Goal: Information Seeking & Learning: Learn about a topic

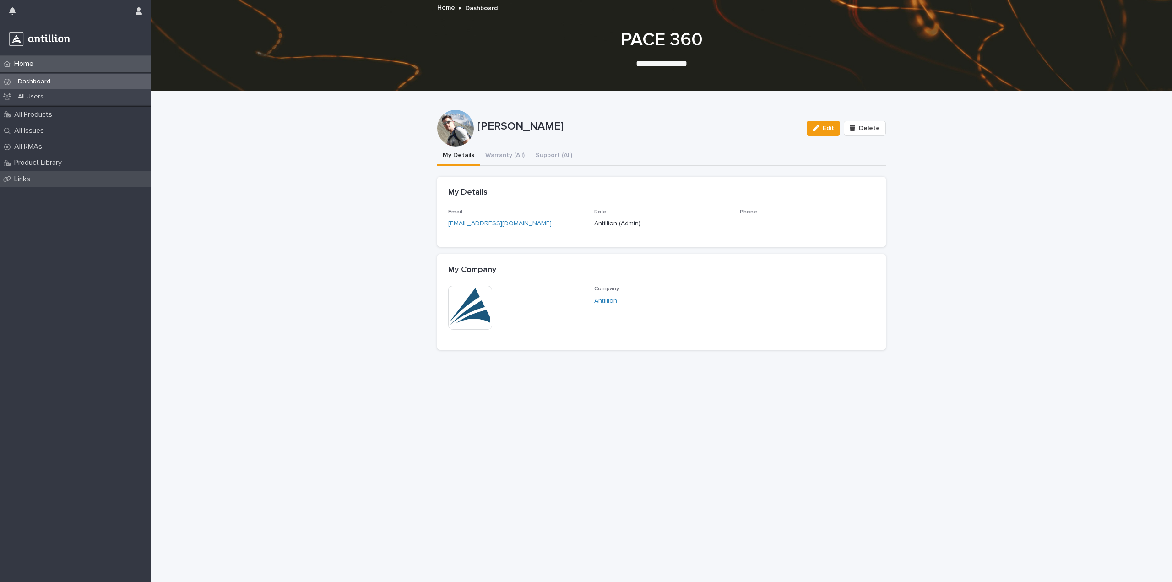
click at [13, 176] on p "Links" at bounding box center [24, 179] width 27 height 9
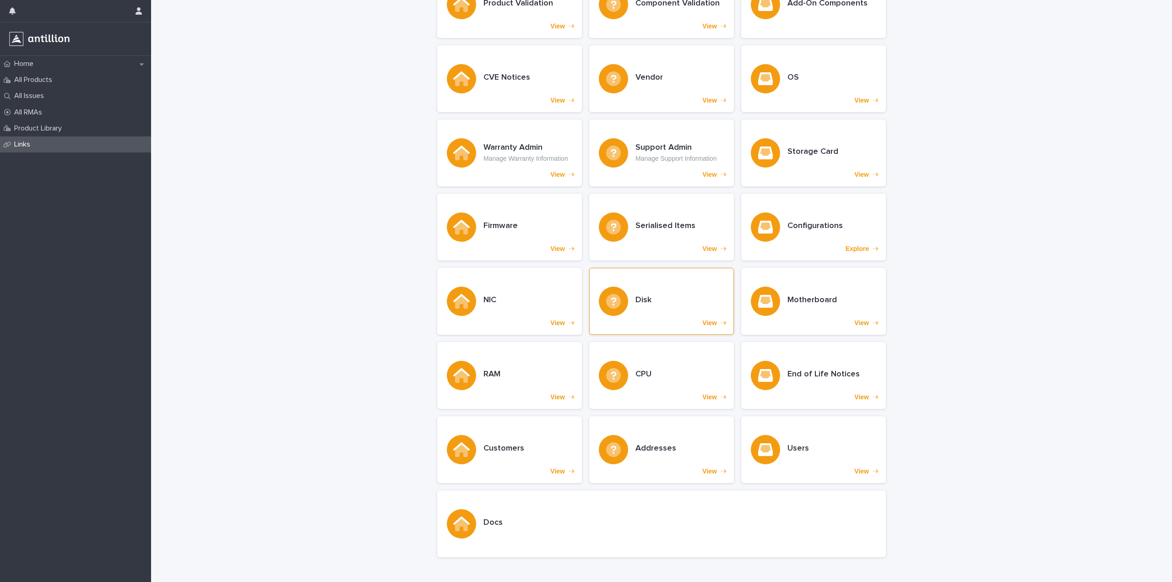
scroll to position [106, 0]
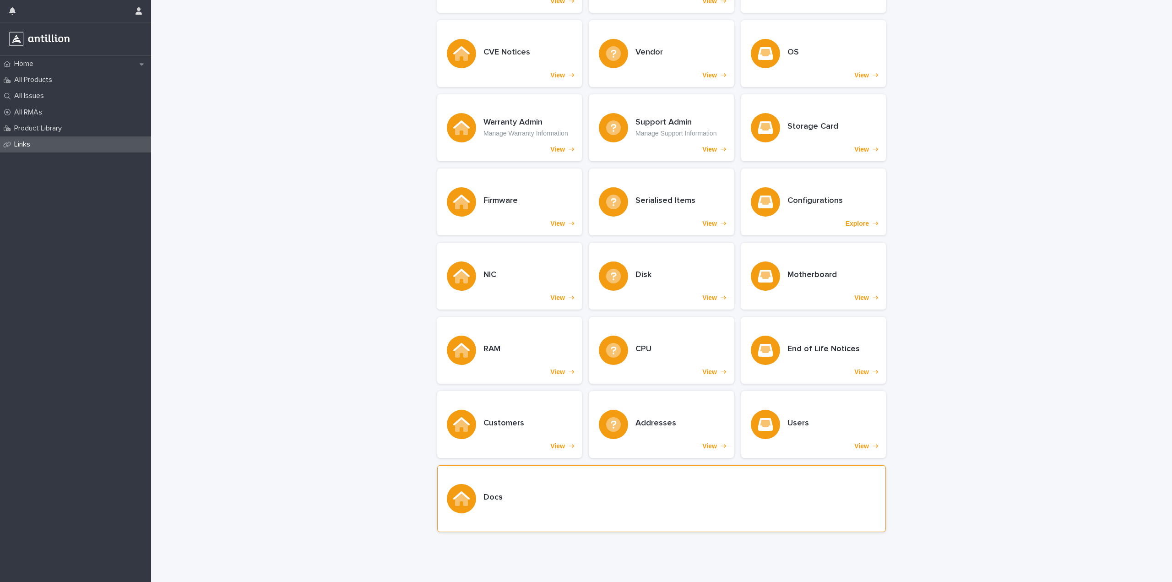
click at [467, 494] on div at bounding box center [461, 498] width 29 height 29
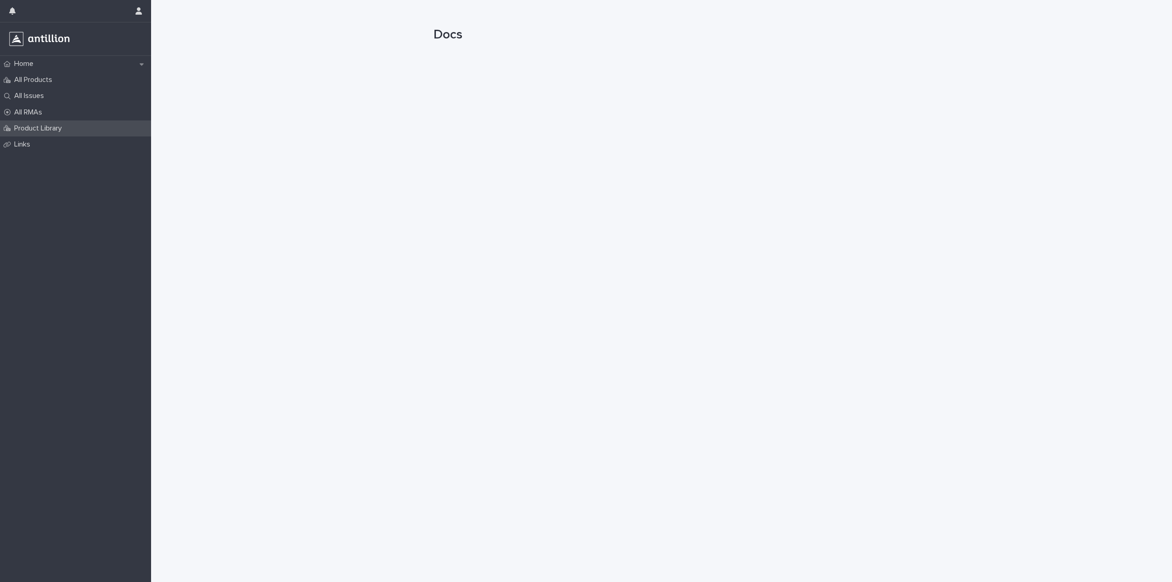
click at [32, 130] on p "Product Library" at bounding box center [40, 128] width 59 height 9
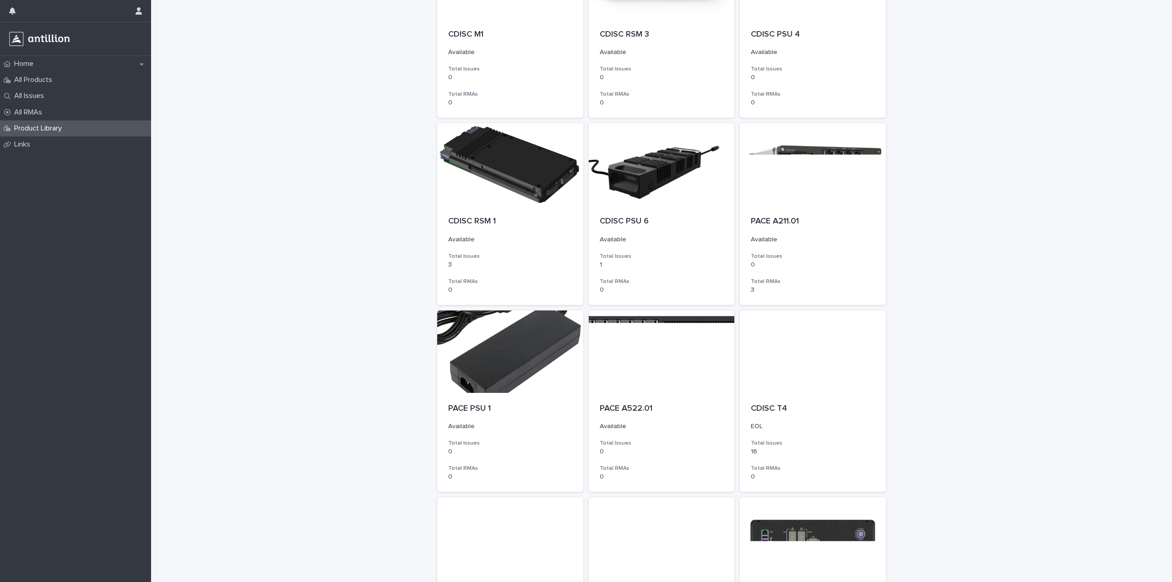
scroll to position [504, 0]
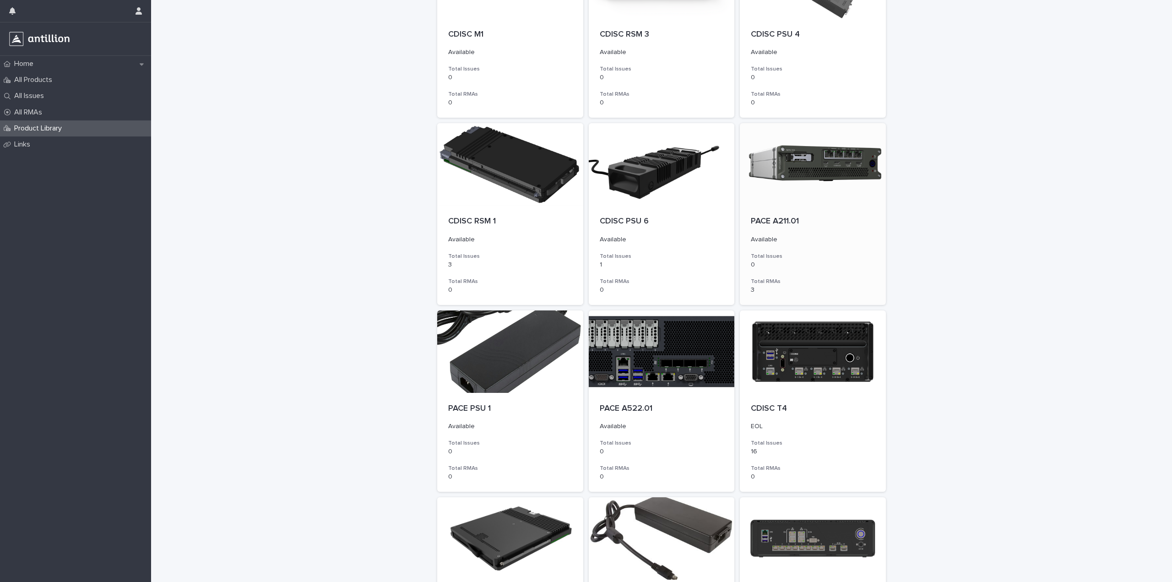
click at [789, 172] on div at bounding box center [813, 164] width 146 height 82
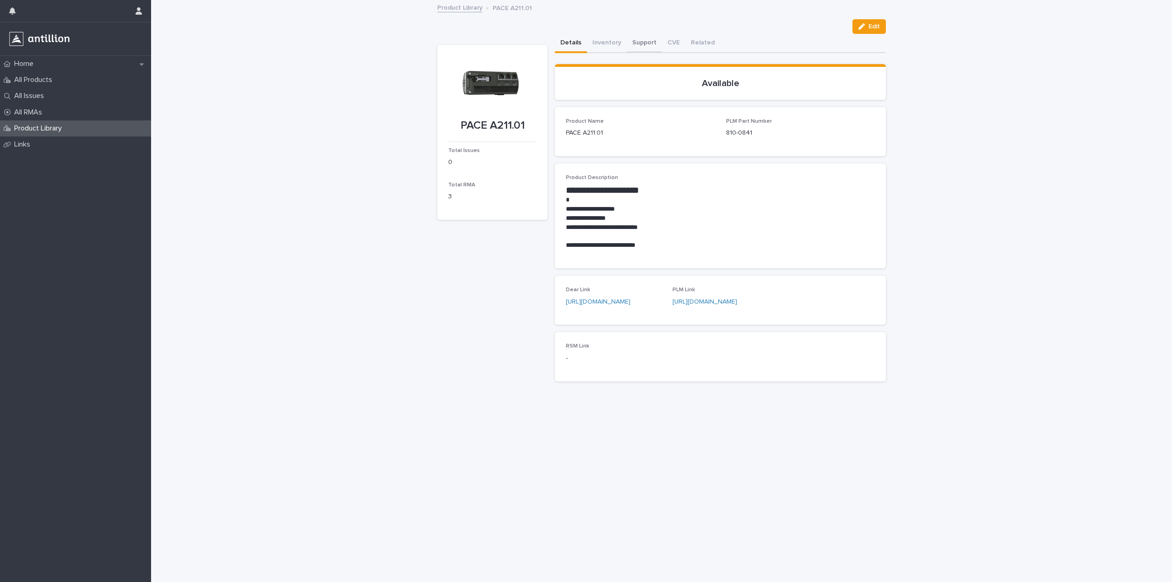
click at [648, 42] on button "Support" at bounding box center [644, 43] width 35 height 19
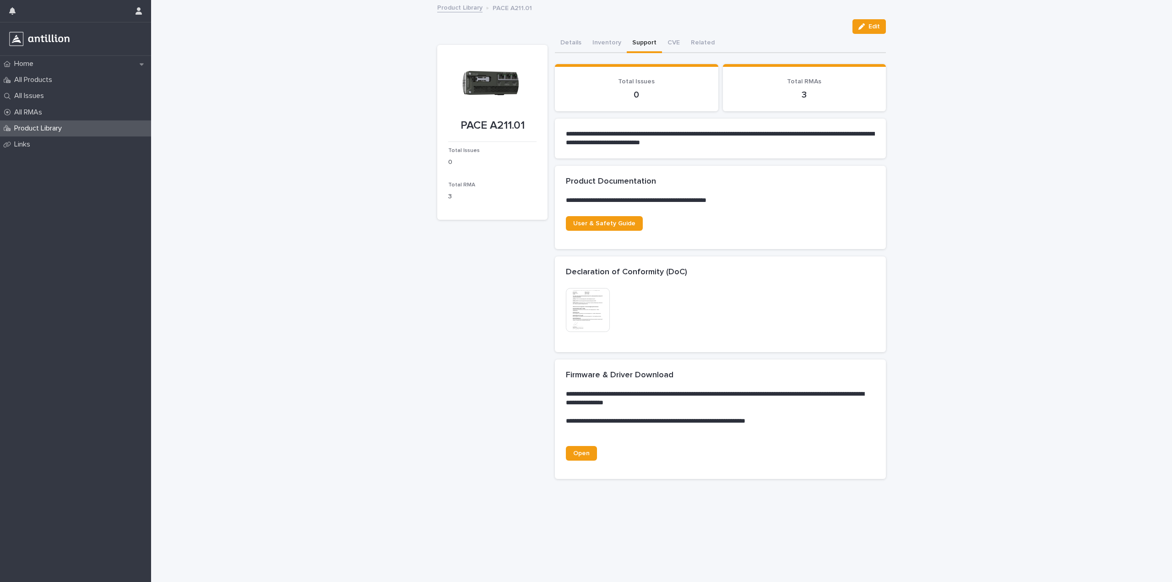
click at [581, 311] on img at bounding box center [588, 310] width 44 height 44
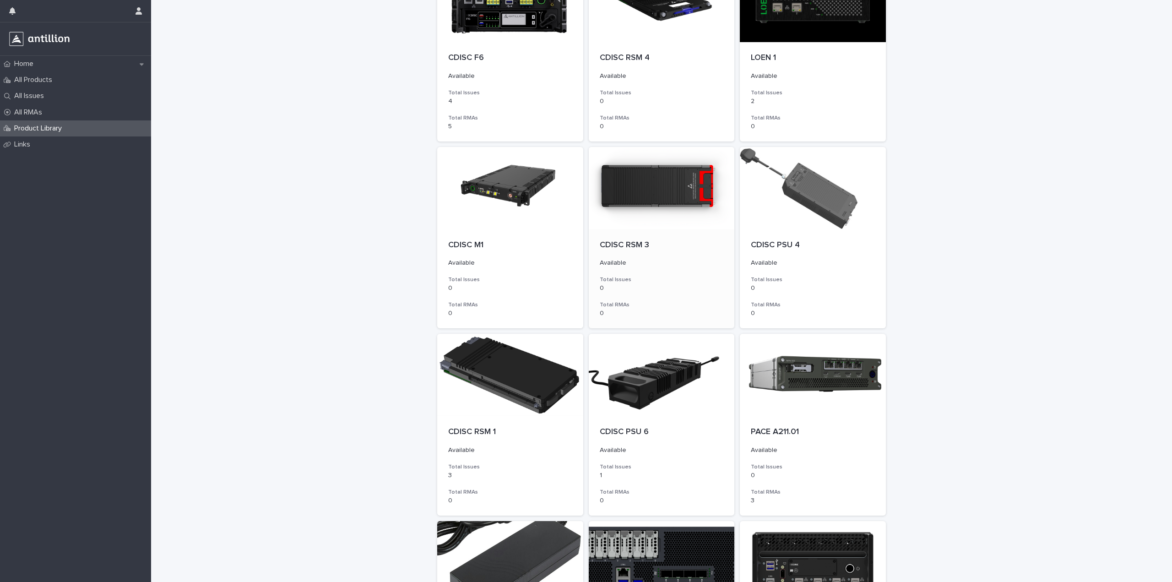
scroll to position [320, 0]
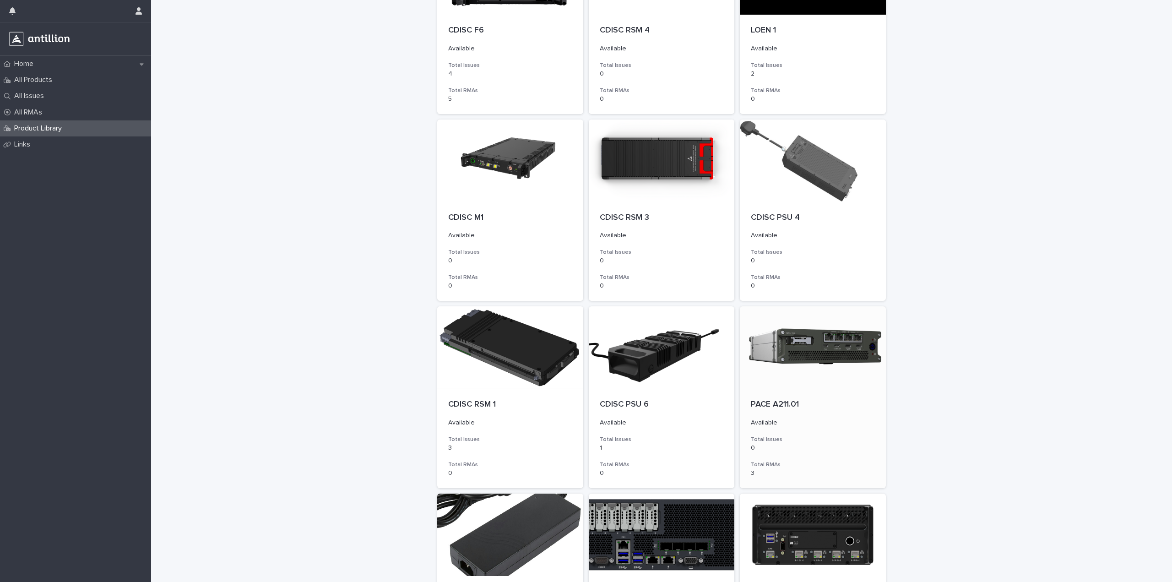
click at [786, 344] on div at bounding box center [813, 347] width 146 height 82
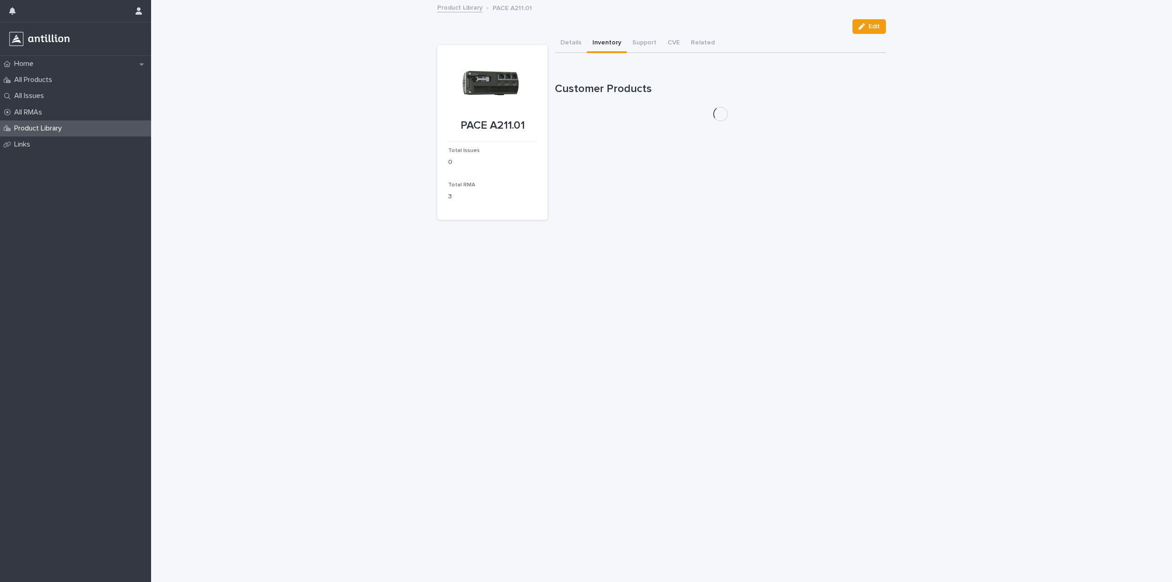
click at [610, 42] on button "Inventory" at bounding box center [607, 43] width 40 height 19
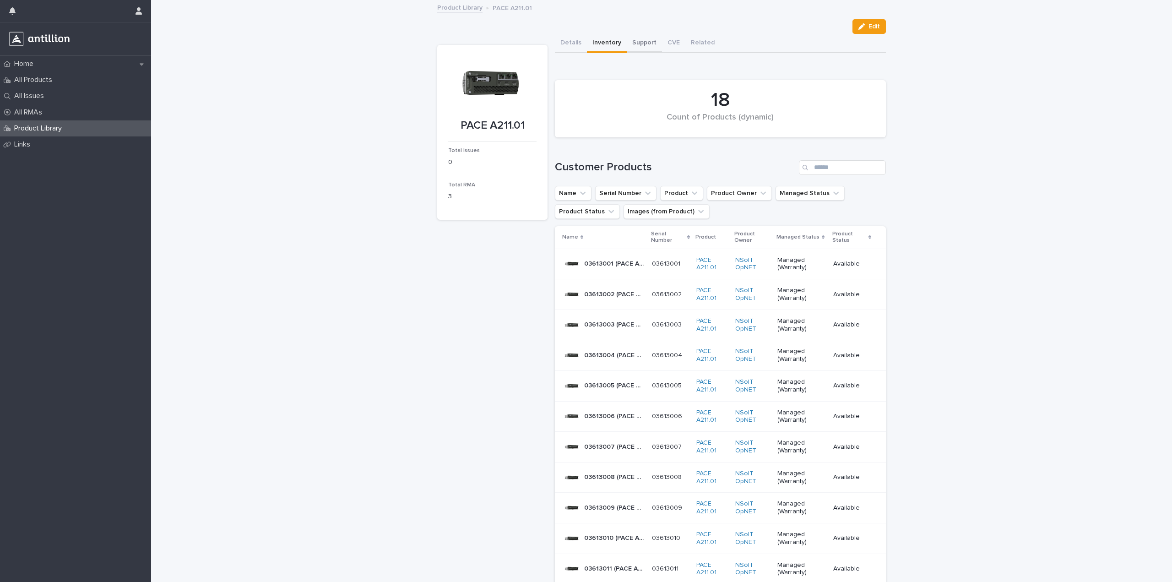
click at [640, 44] on button "Support" at bounding box center [644, 43] width 35 height 19
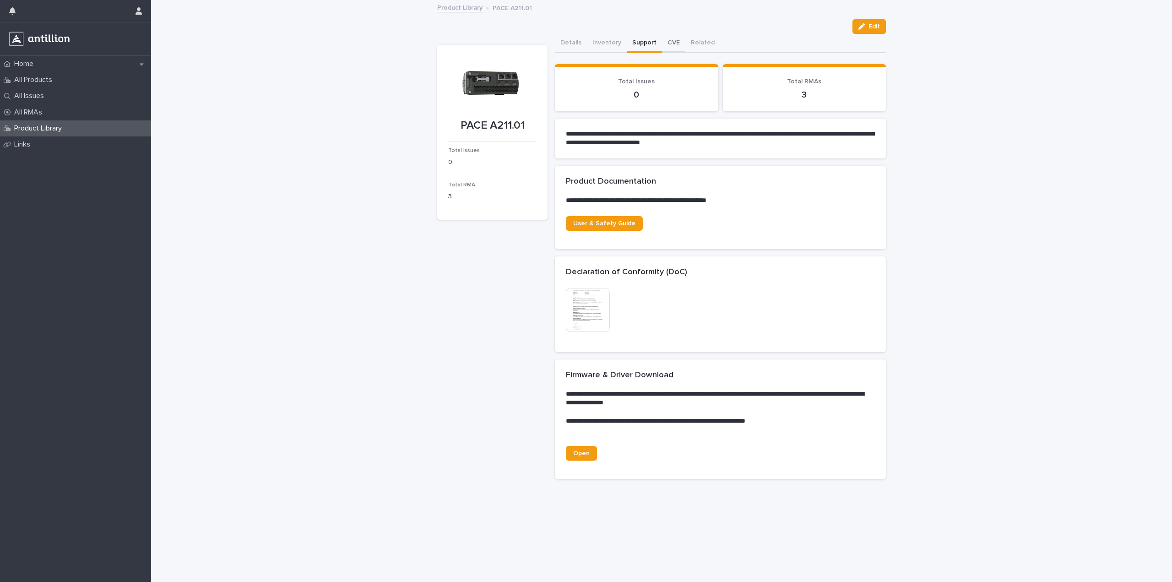
click at [669, 42] on button "CVE" at bounding box center [673, 43] width 23 height 19
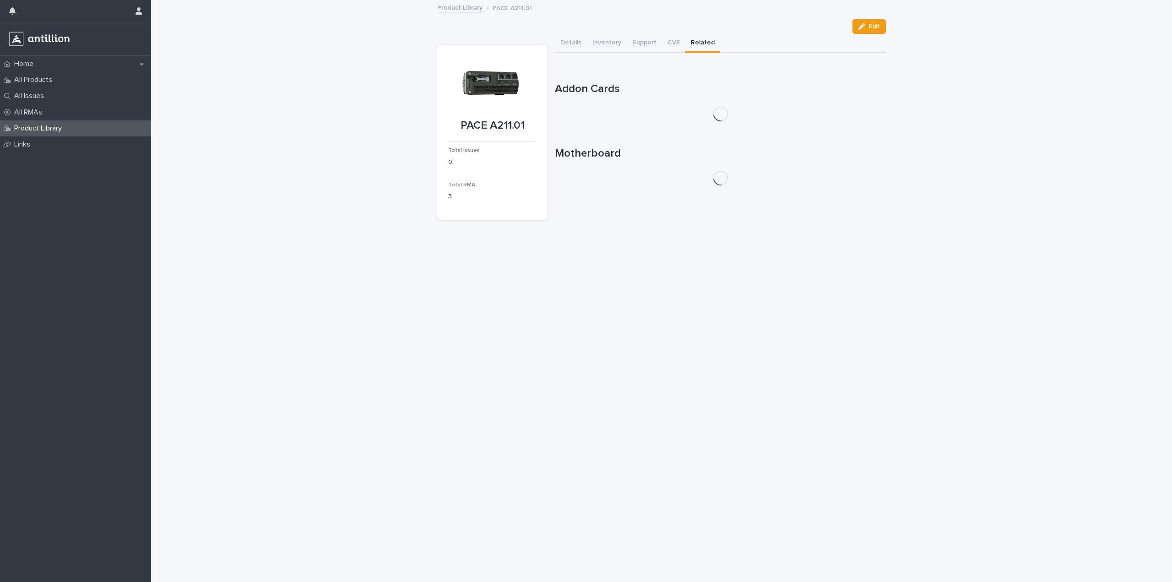
click at [699, 43] on button "Related" at bounding box center [702, 43] width 35 height 19
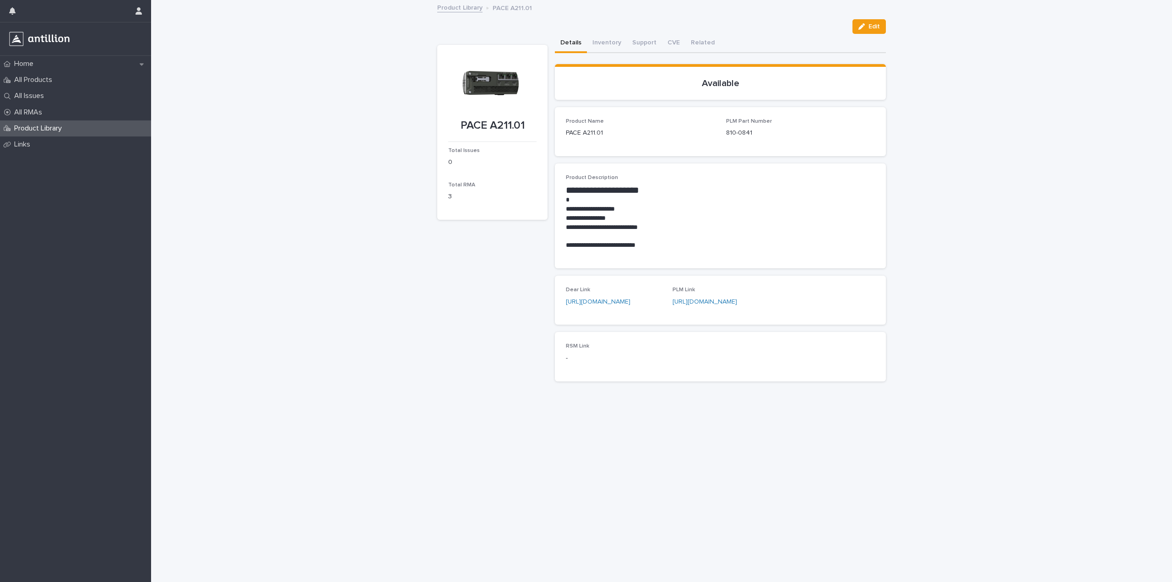
click at [569, 45] on button "Details" at bounding box center [571, 43] width 32 height 19
click at [874, 30] on button "Edit" at bounding box center [869, 26] width 33 height 15
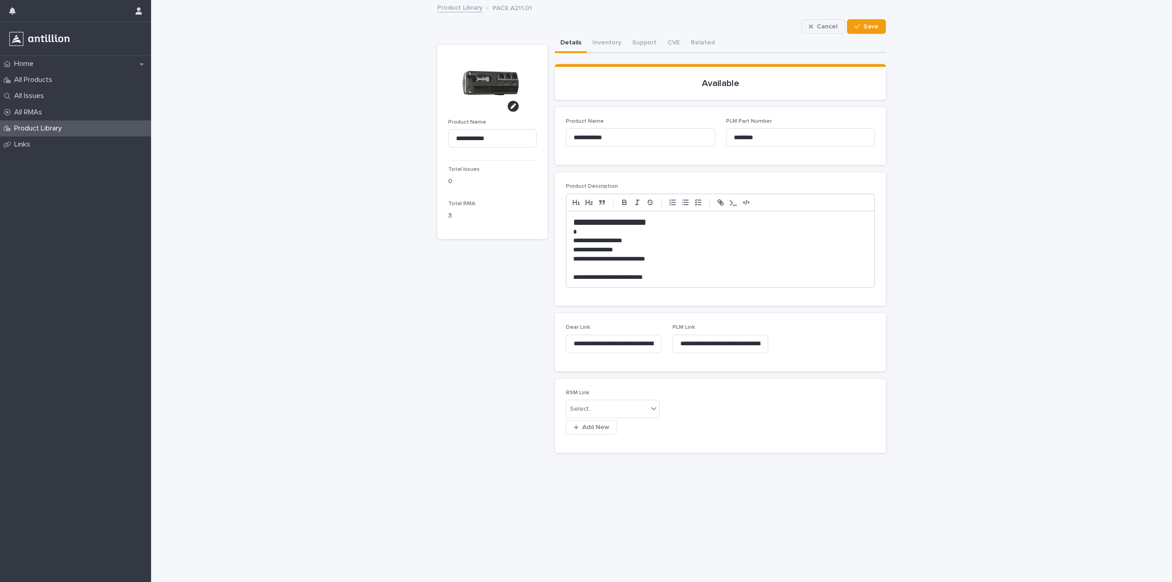
click at [833, 22] on button "Cancel" at bounding box center [823, 26] width 44 height 15
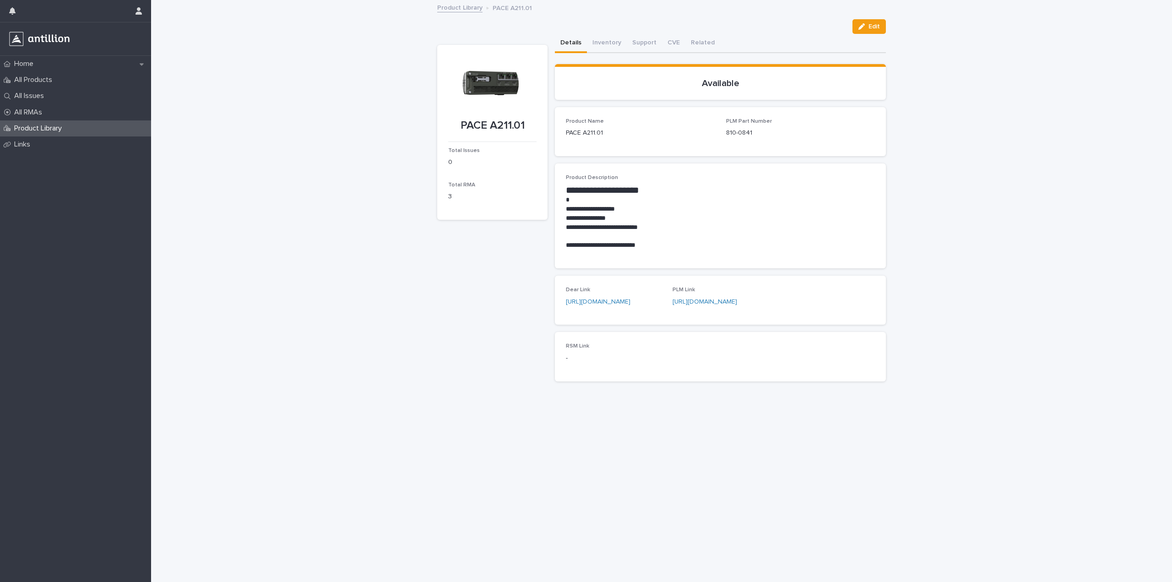
click at [986, 170] on div "**********" at bounding box center [661, 291] width 1021 height 581
click at [613, 43] on button "Inventory" at bounding box center [607, 43] width 40 height 19
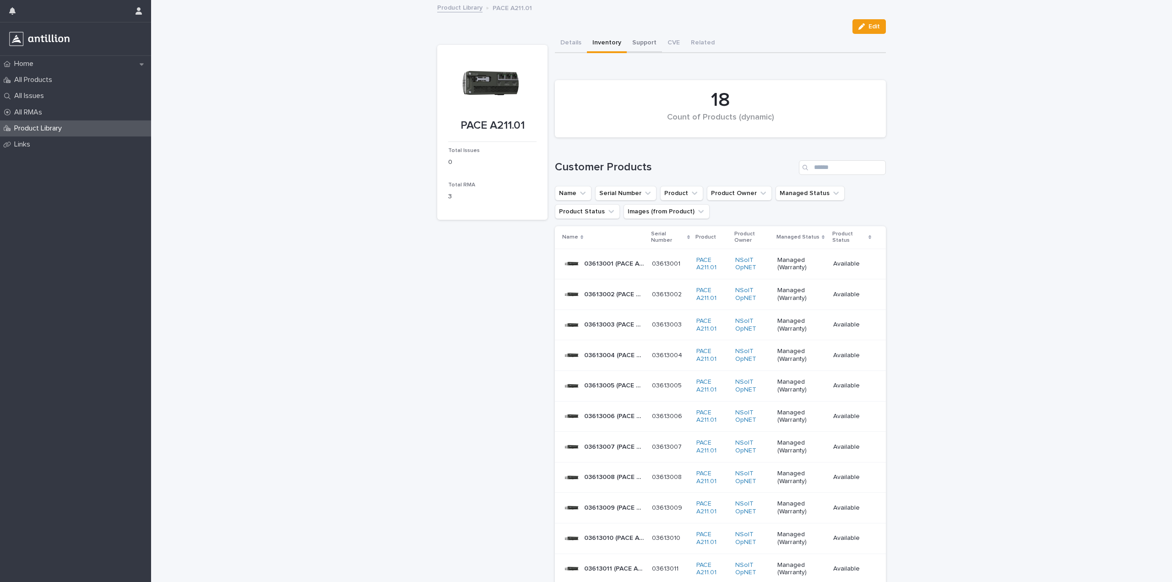
click at [629, 45] on button "Support" at bounding box center [644, 43] width 35 height 19
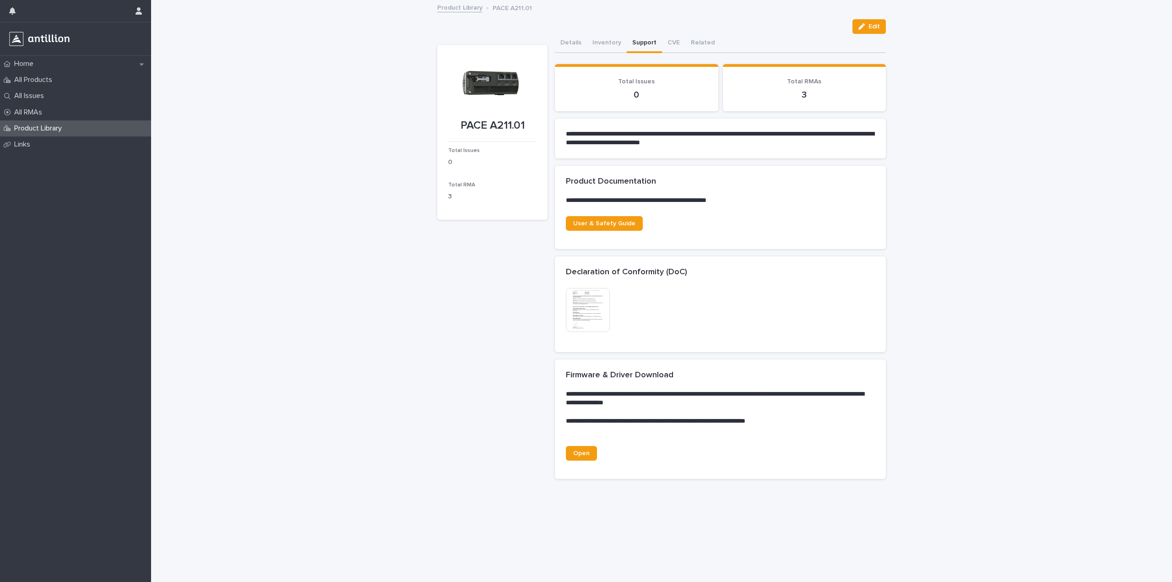
click at [49, 128] on p "Product Library" at bounding box center [40, 128] width 59 height 9
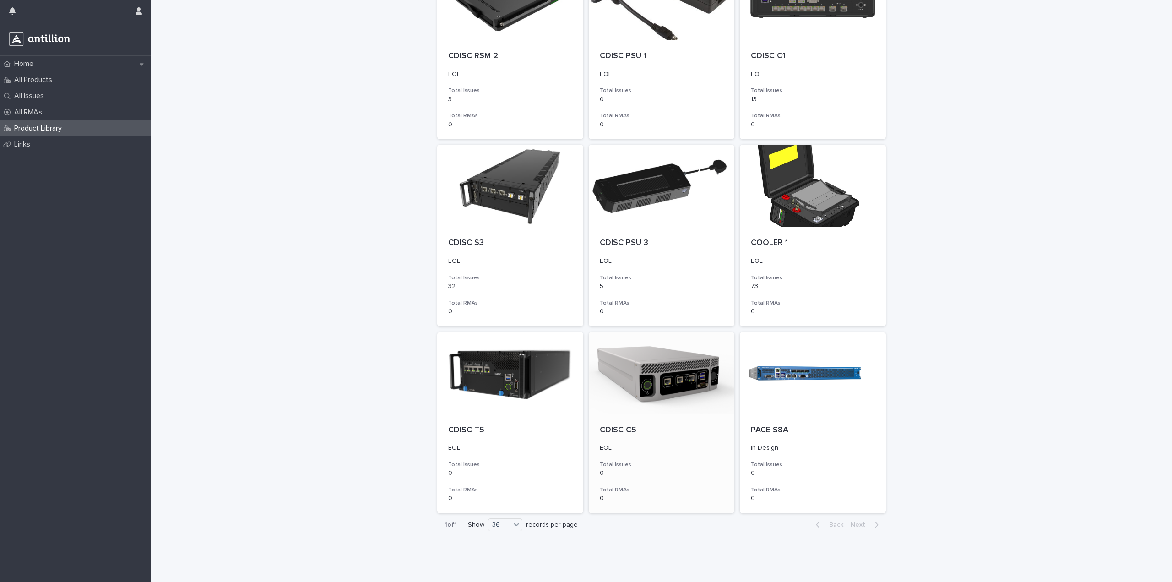
scroll to position [768, 0]
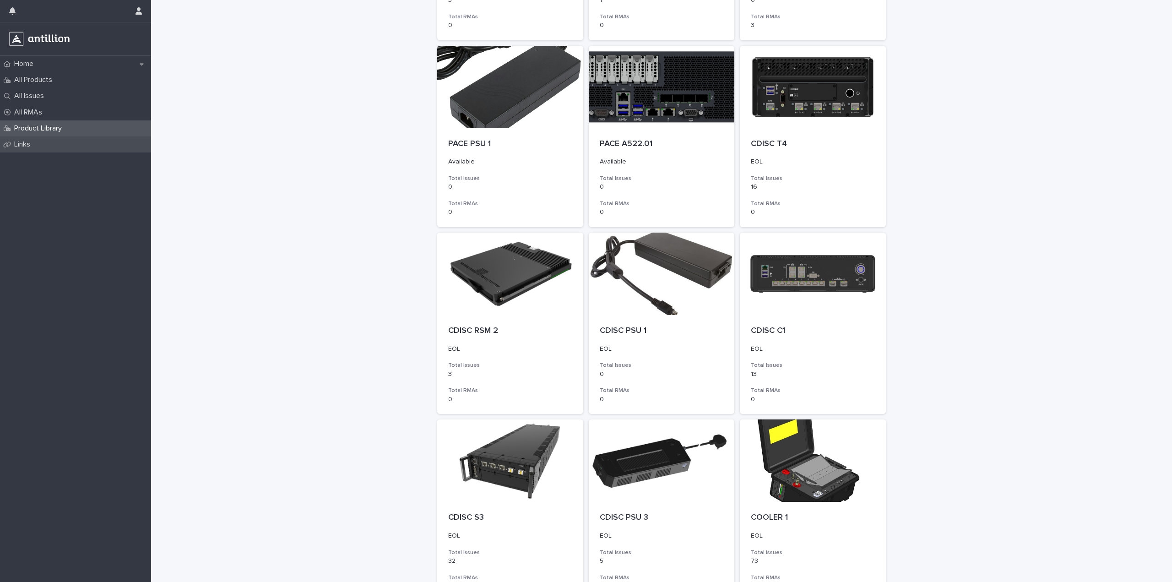
click at [28, 143] on p "Links" at bounding box center [24, 144] width 27 height 9
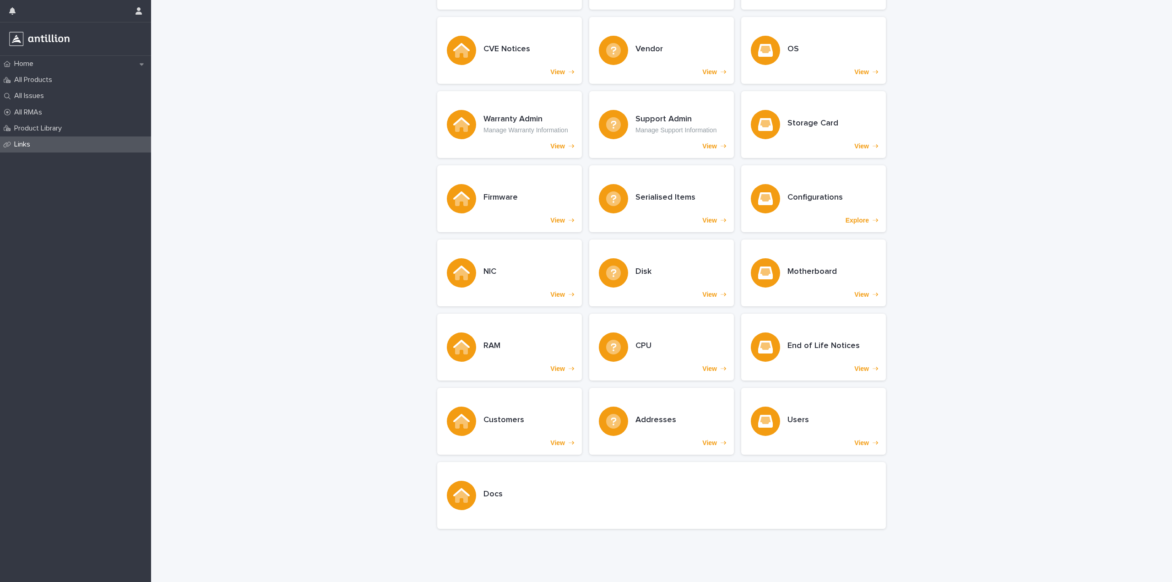
scroll to position [106, 0]
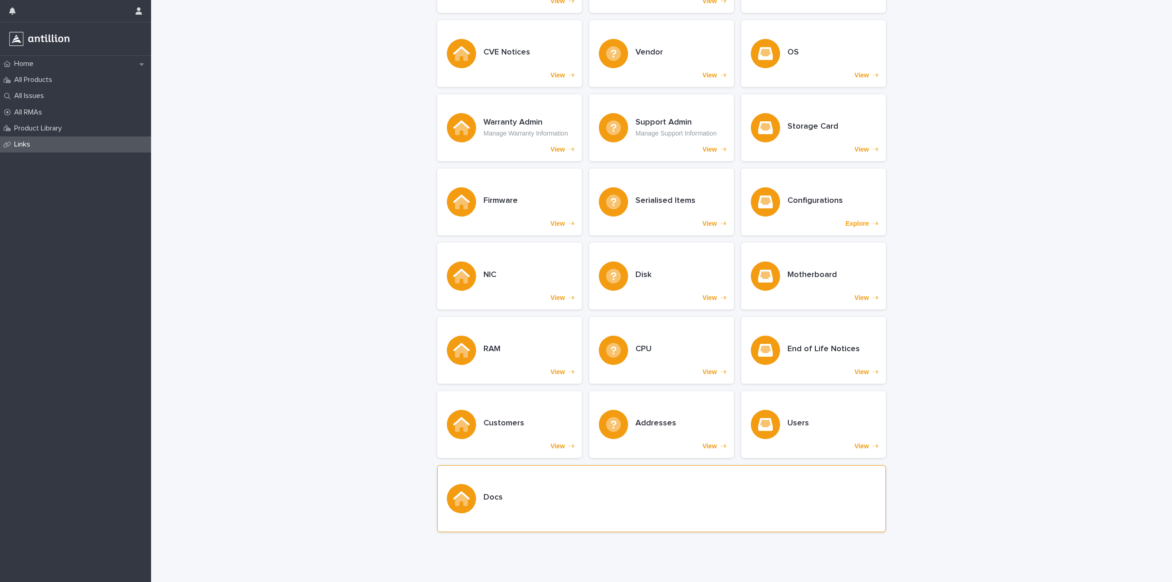
click at [505, 497] on div "Docs" at bounding box center [661, 498] width 449 height 67
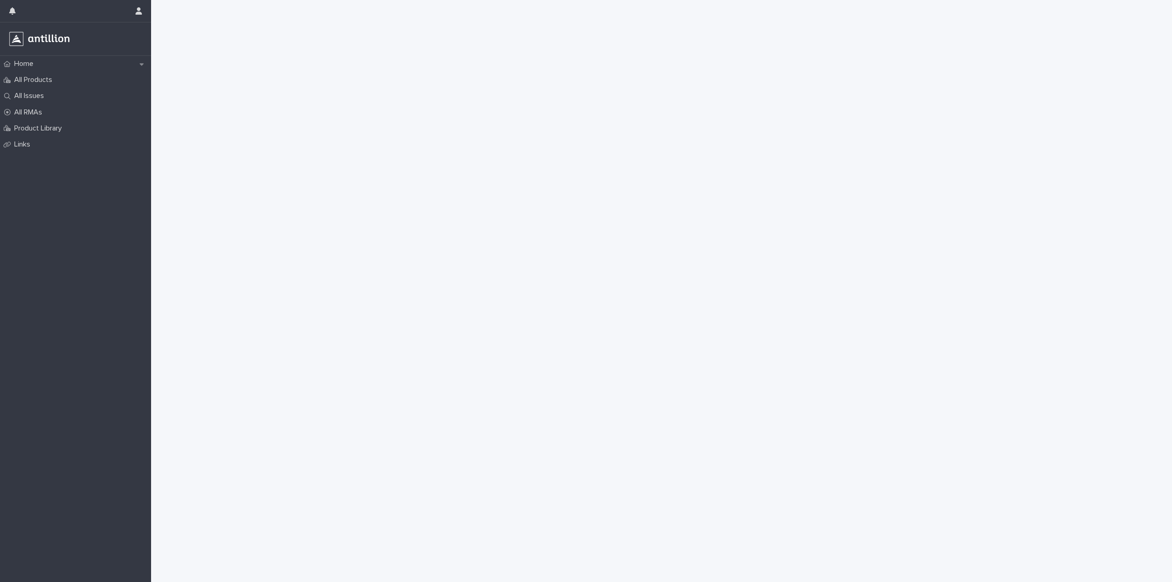
scroll to position [340, 0]
